Goal: Task Accomplishment & Management: Manage account settings

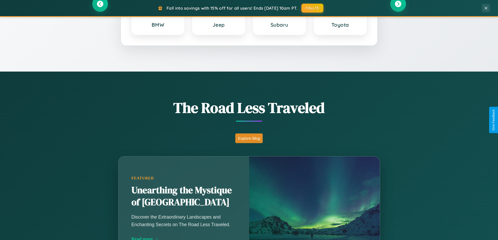
scroll to position [1006, 0]
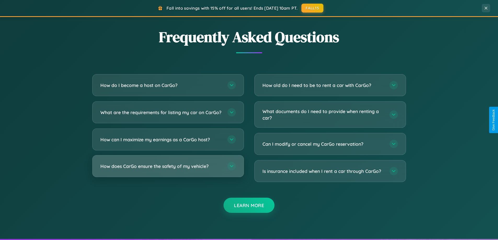
click at [168, 170] on h3 "How does CarGo ensure the safety of my vehicle?" at bounding box center [161, 166] width 122 height 7
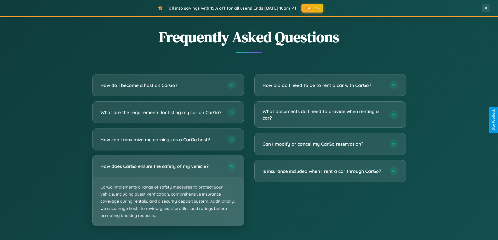
click at [168, 195] on p "CarGo implements a range of safety measures to protect your vehicle, including …" at bounding box center [168, 201] width 151 height 49
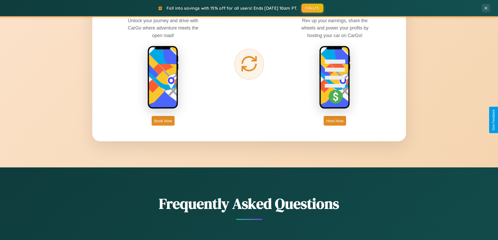
scroll to position [360, 0]
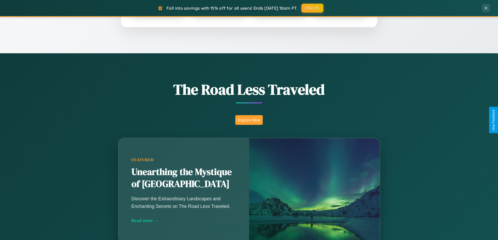
click at [249, 120] on button "Explore Blog" at bounding box center [248, 120] width 27 height 10
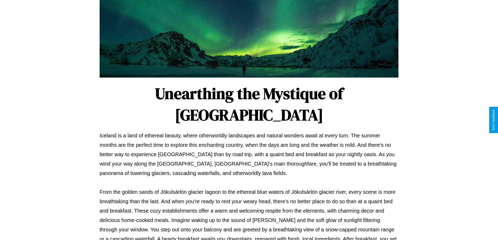
scroll to position [169, 0]
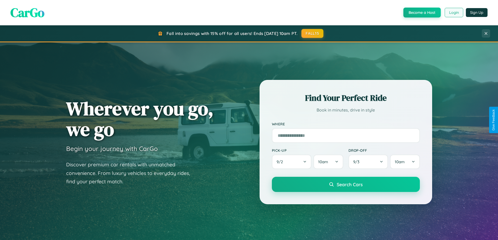
click at [454, 13] on button "Login" at bounding box center [454, 12] width 19 height 9
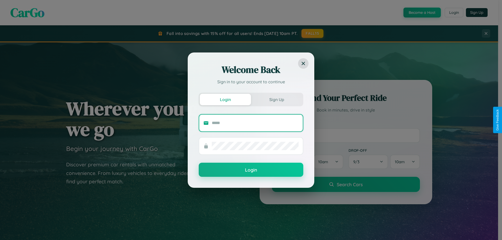
click at [255, 123] on input "text" at bounding box center [255, 123] width 87 height 8
type input "**********"
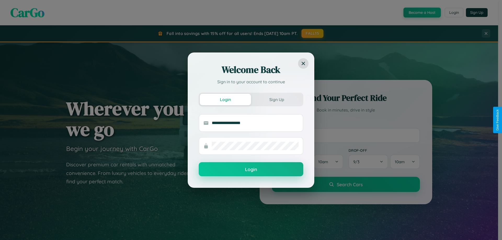
click at [251, 170] on button "Login" at bounding box center [251, 169] width 105 height 14
